Goal: Information Seeking & Learning: Learn about a topic

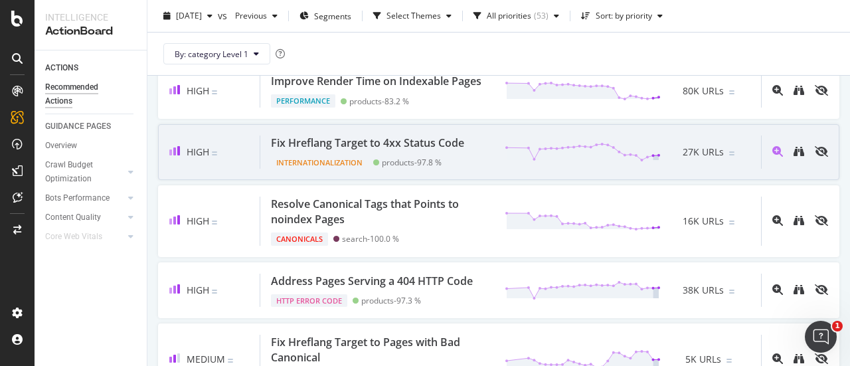
scroll to position [465, 0]
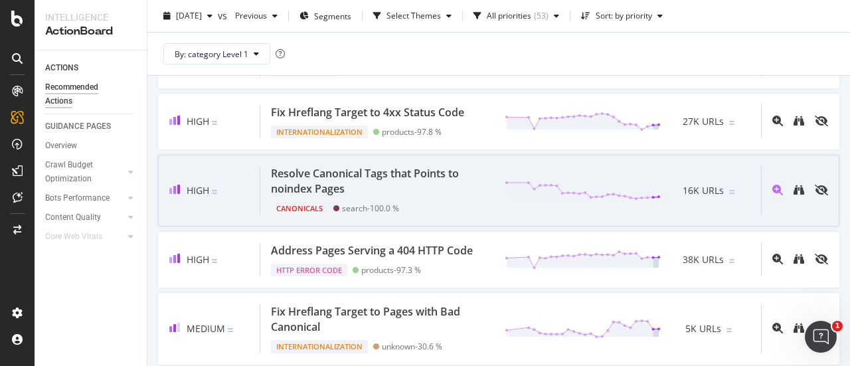
click at [346, 197] on div "Resolve Canonical Tags that Points to noindex Pages" at bounding box center [380, 181] width 218 height 31
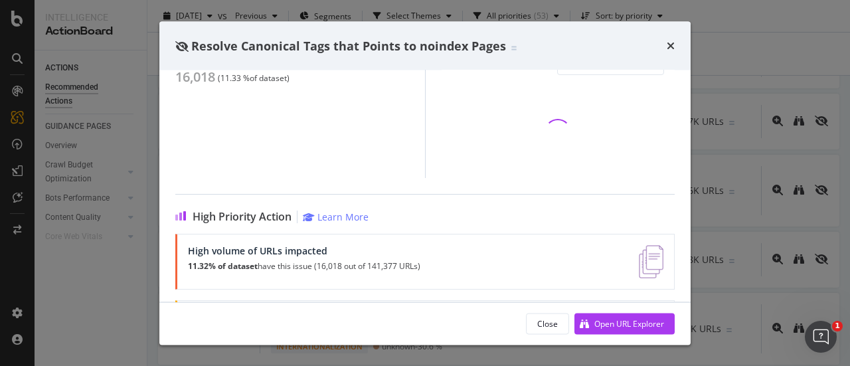
scroll to position [266, 0]
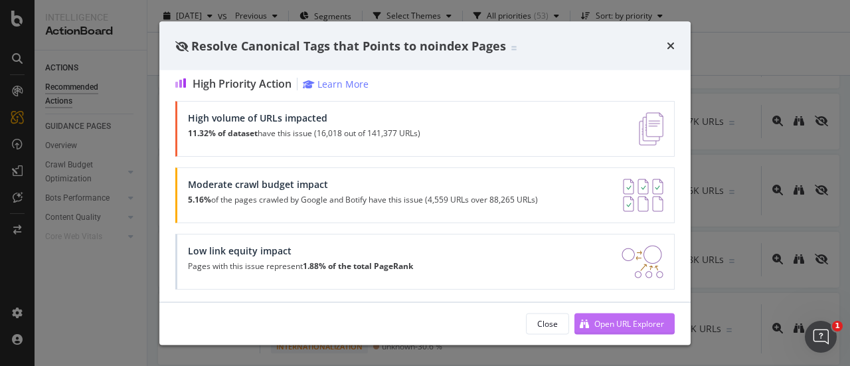
click at [613, 326] on div "Open URL Explorer" at bounding box center [630, 323] width 70 height 11
